Goal: Transaction & Acquisition: Purchase product/service

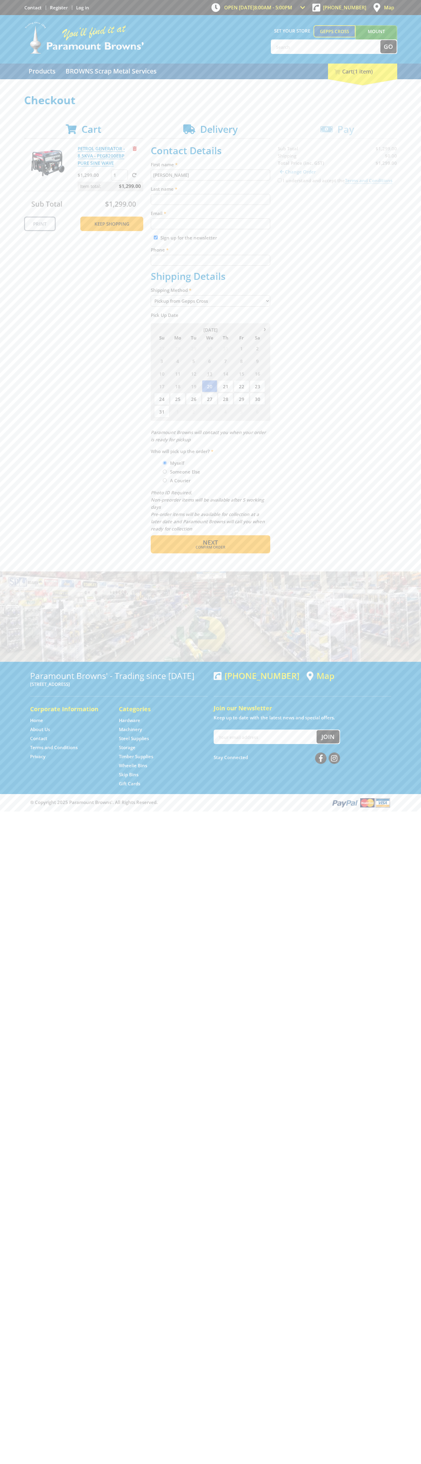
type input "[PERSON_NAME]"
type input "[EMAIL_ADDRESS][DOMAIN_NAME]"
type input "0293744000"
click at [211, 542] on span "Next" at bounding box center [210, 542] width 15 height 8
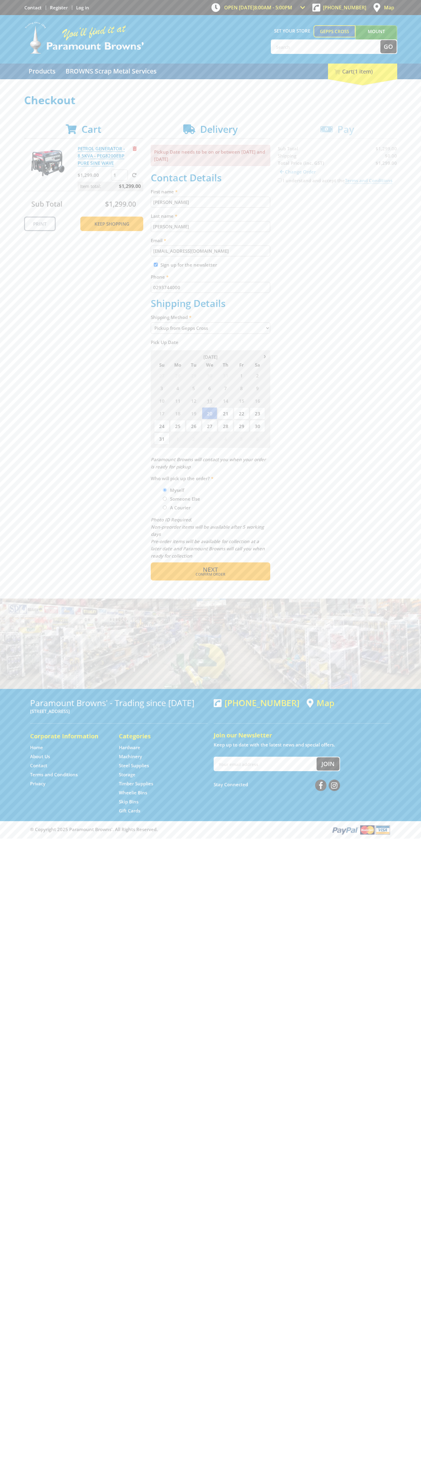
type input "[PERSON_NAME]"
click at [211, 574] on span "Confirm order" at bounding box center [211, 574] width 94 height 4
click at [211, 570] on span "Next" at bounding box center [210, 569] width 15 height 8
